Goal: Check status

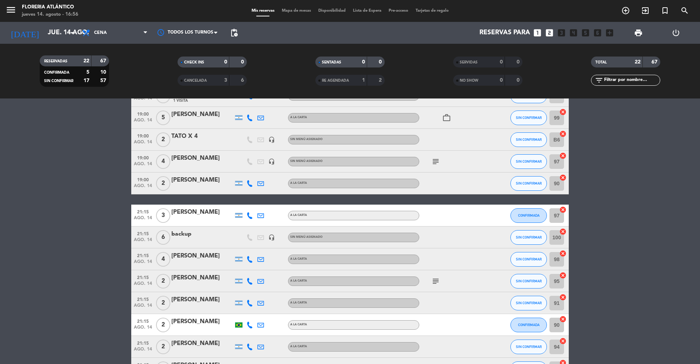
scroll to position [194, 0]
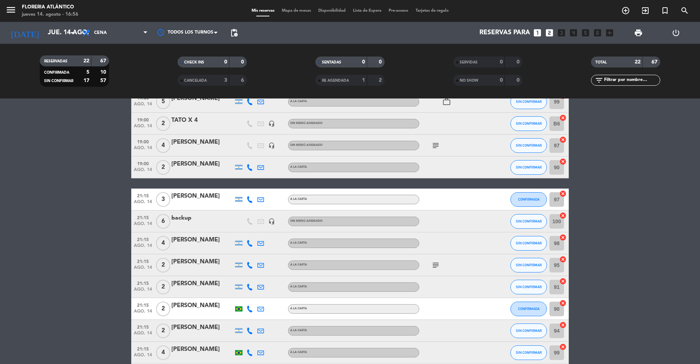
click at [434, 264] on icon "subject" at bounding box center [435, 265] width 9 height 9
click at [617, 267] on bookings-row "19:00 [DATE] 2 back up headset_mic Sin menú asignado SIN CONFIRMAR 89 cancel 19…" at bounding box center [350, 184] width 700 height 492
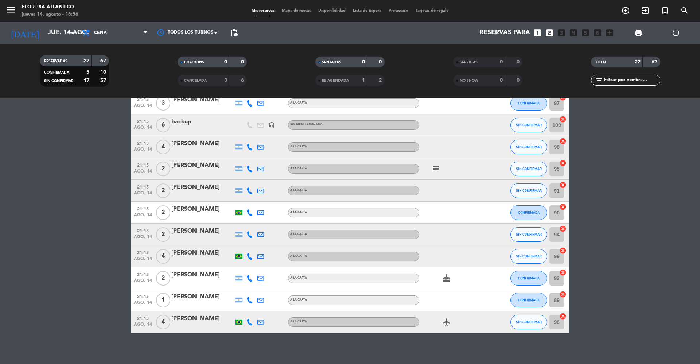
scroll to position [292, 0]
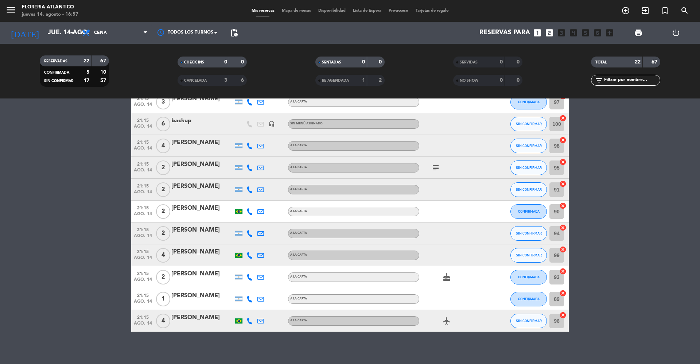
click at [86, 246] on bookings-row "19:00 [DATE] 2 back up headset_mic Sin menú asignado SIN CONFIRMAR 89 cancel 19…" at bounding box center [350, 86] width 700 height 492
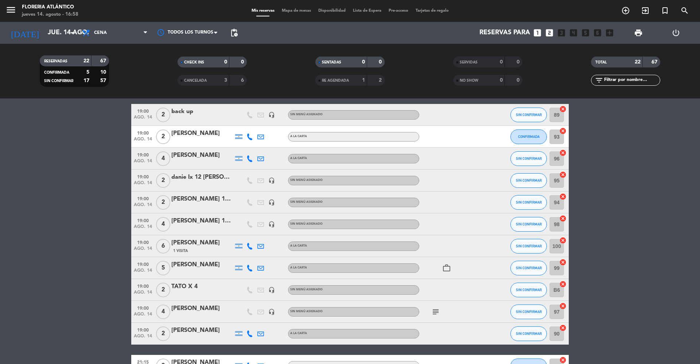
scroll to position [49, 0]
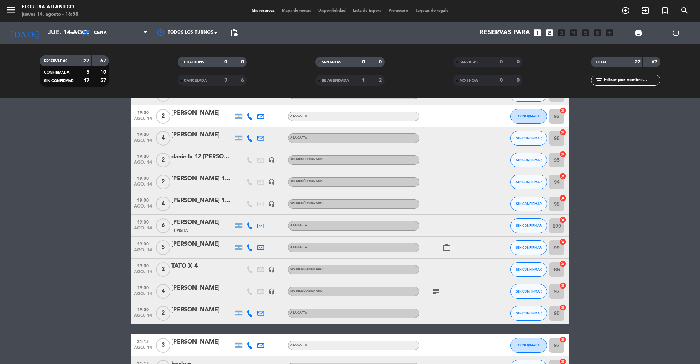
drag, startPoint x: 188, startPoint y: 84, endPoint x: 202, endPoint y: 82, distance: 13.7
click at [188, 83] on div "CANCELADA" at bounding box center [196, 80] width 34 height 8
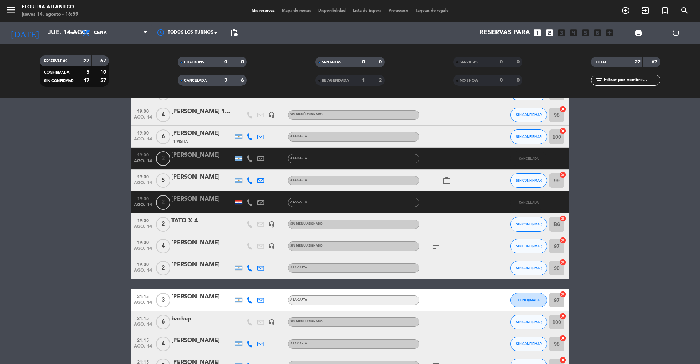
scroll to position [146, 0]
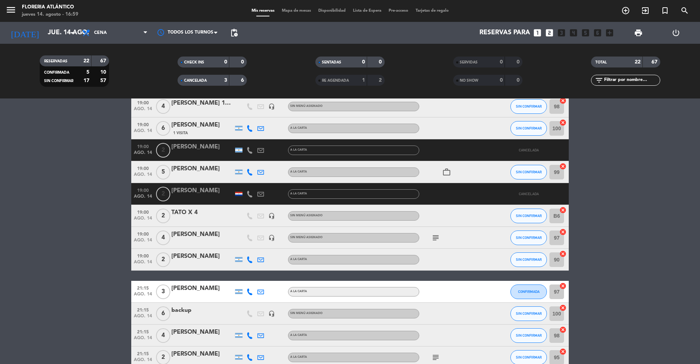
click at [326, 79] on span "RE AGENDADA" at bounding box center [335, 81] width 27 height 4
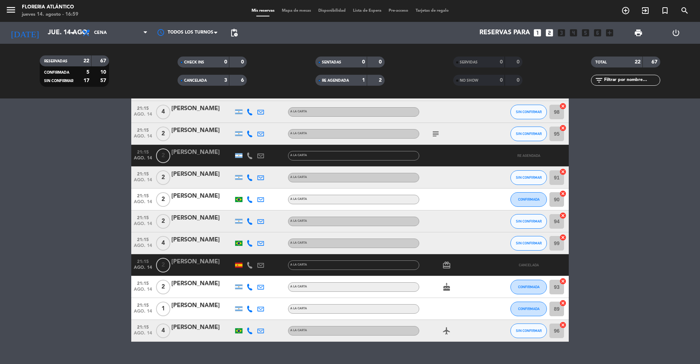
scroll to position [383, 0]
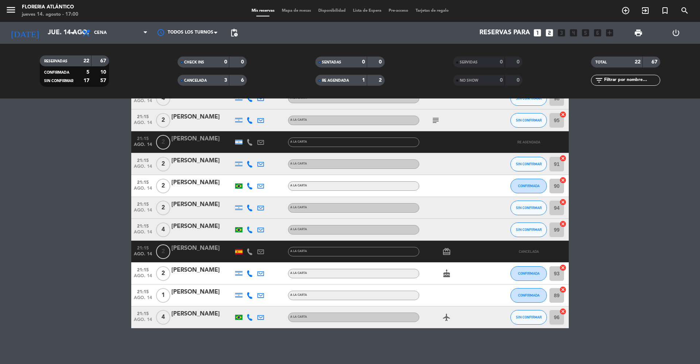
click at [193, 82] on span "CANCELADA" at bounding box center [195, 81] width 23 height 4
click at [352, 82] on div "1" at bounding box center [358, 80] width 15 height 8
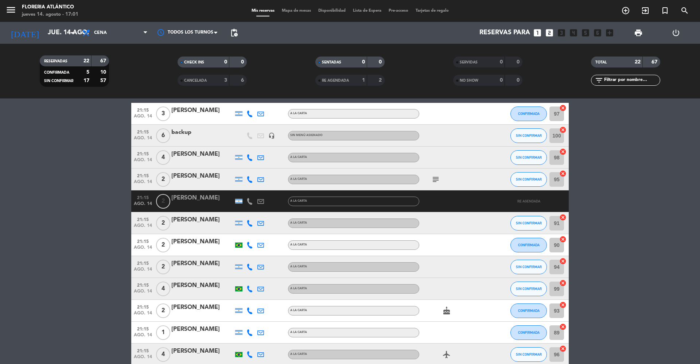
scroll to position [269, 0]
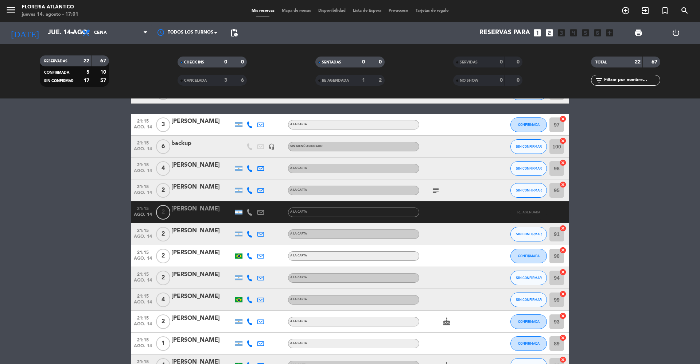
click at [207, 78] on div "CANCELADA" at bounding box center [196, 80] width 34 height 8
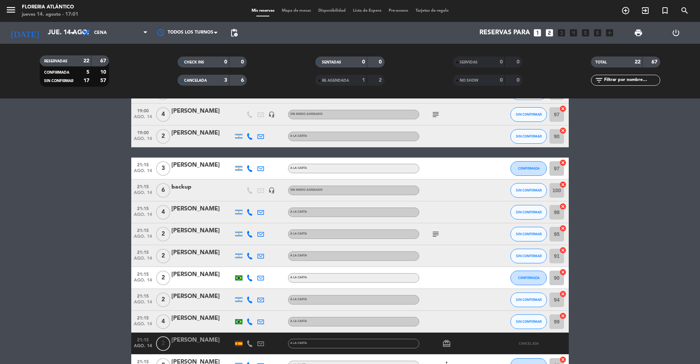
click at [335, 82] on span "RE AGENDADA" at bounding box center [335, 81] width 27 height 4
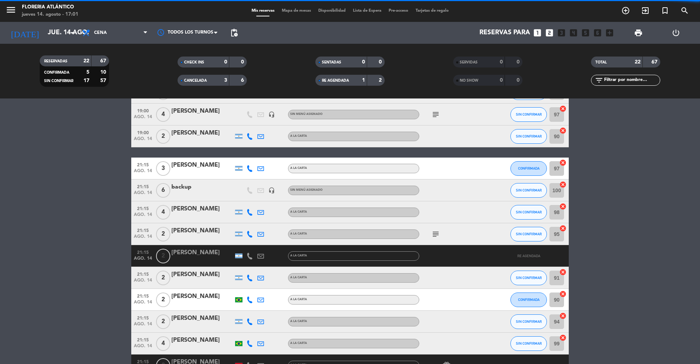
click at [335, 82] on span "RE AGENDADA" at bounding box center [335, 81] width 27 height 4
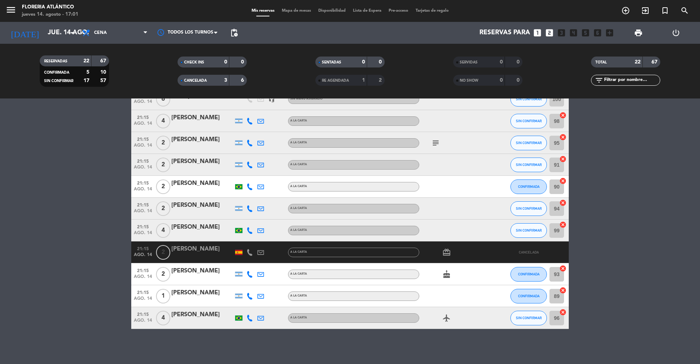
scroll to position [361, 0]
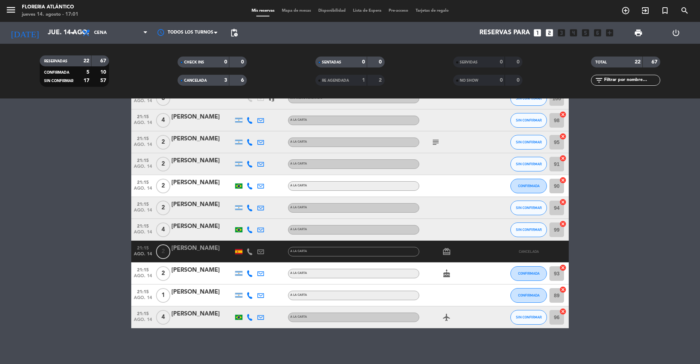
click at [332, 86] on div "SENTADAS 0 0 RE AGENDADA 1 2" at bounding box center [350, 71] width 138 height 40
click at [332, 84] on div "RE AGENDADA" at bounding box center [334, 80] width 34 height 8
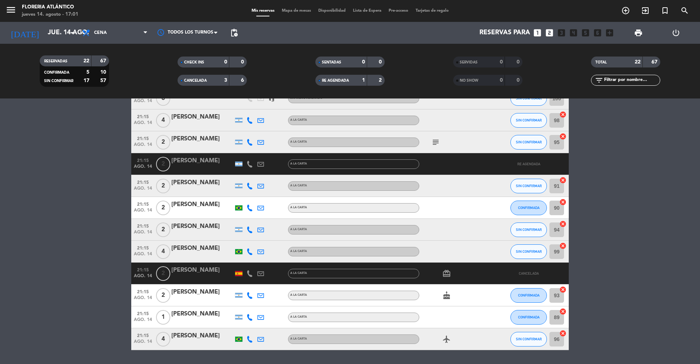
click at [208, 82] on div "CANCELADA" at bounding box center [196, 80] width 34 height 8
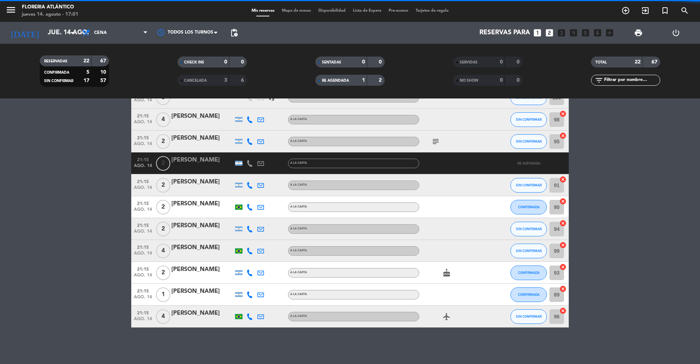
scroll to position [317, 0]
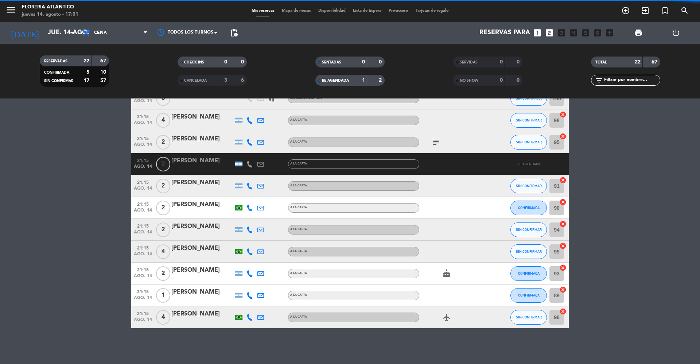
click at [337, 82] on span "RE AGENDADA" at bounding box center [335, 81] width 27 height 4
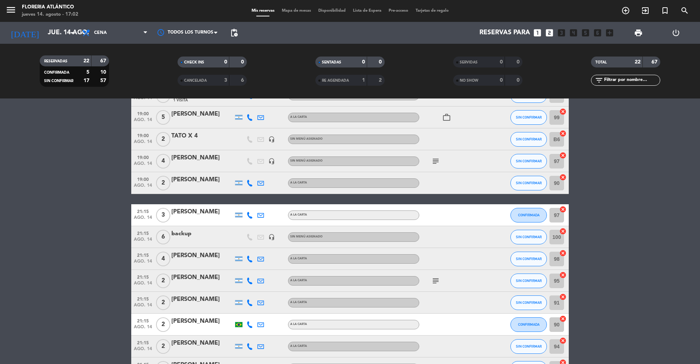
scroll to position [194, 0]
